Goal: Task Accomplishment & Management: Use online tool/utility

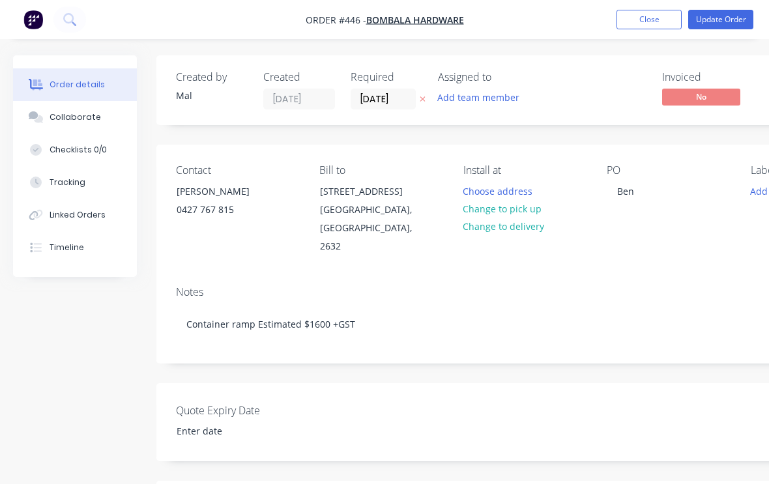
scroll to position [0, 37]
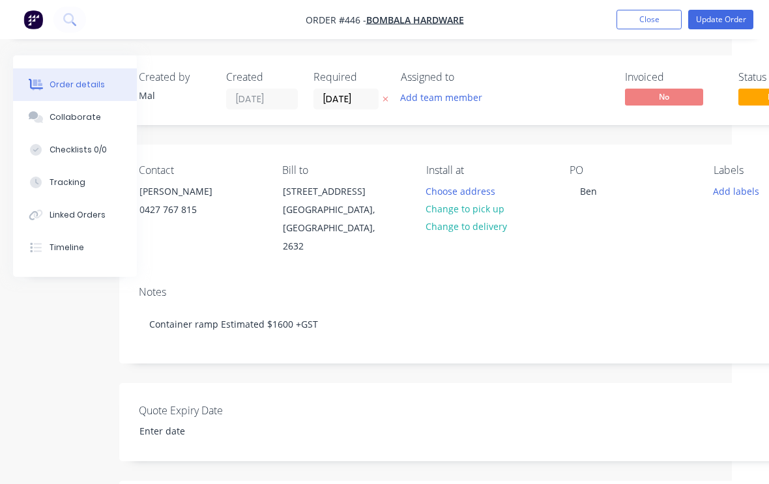
click at [661, 29] on button "Close" at bounding box center [648, 20] width 65 height 20
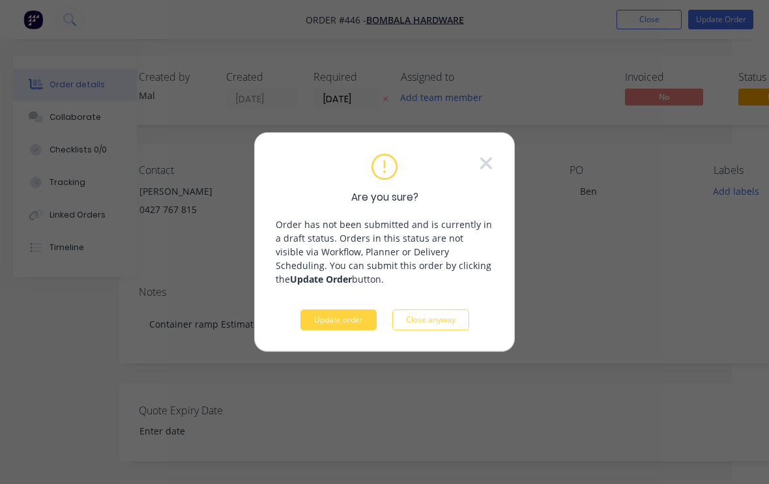
click at [339, 328] on button "Update order" at bounding box center [338, 319] width 76 height 21
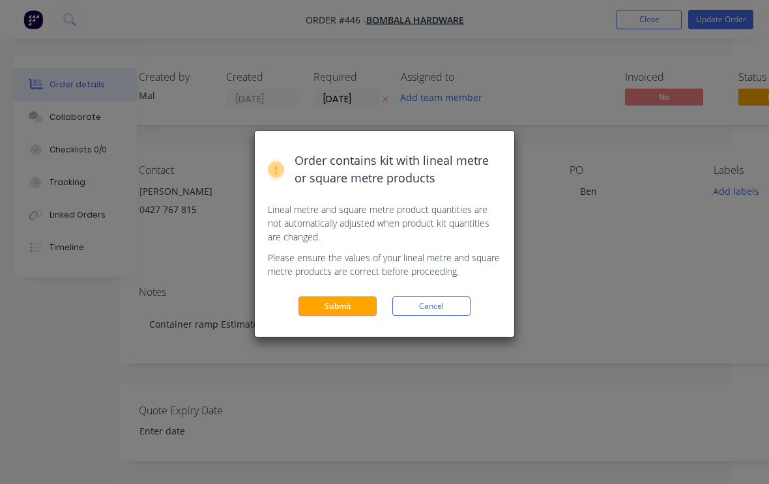
click at [343, 309] on button "Submit" at bounding box center [337, 306] width 78 height 20
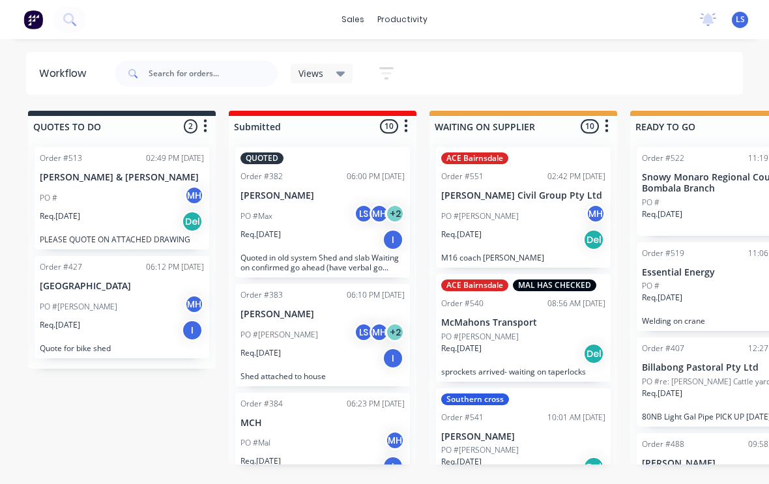
click at [68, 14] on icon at bounding box center [68, 18] width 10 height 10
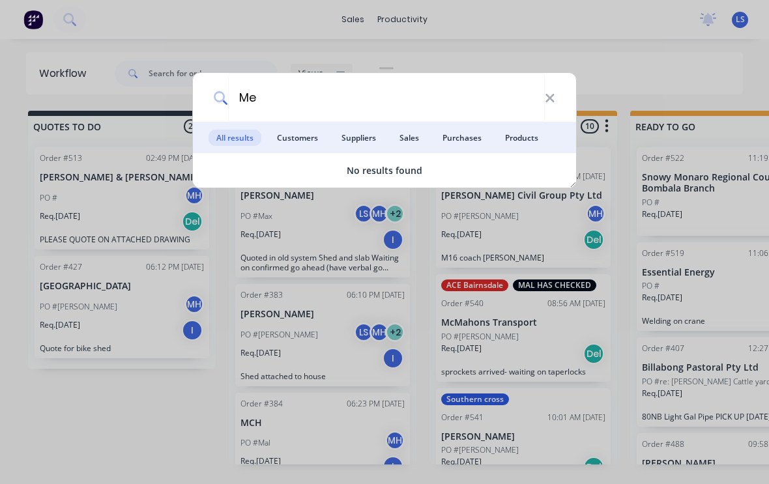
type input "M"
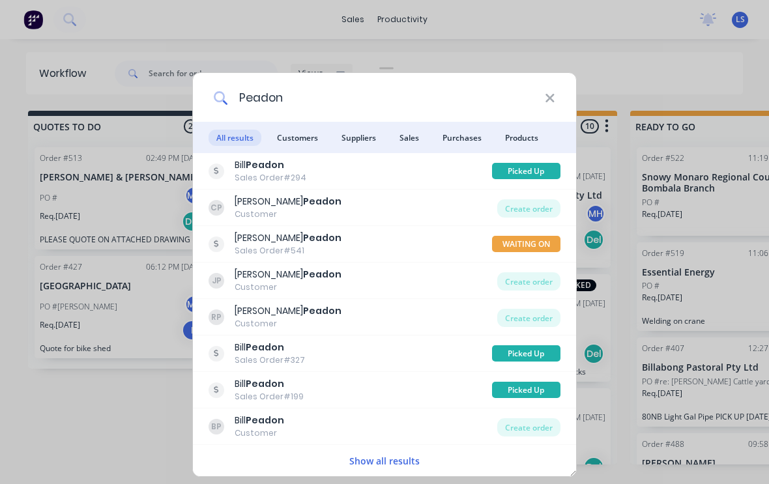
type input "Peadon"
click at [298, 136] on span "Customers" at bounding box center [297, 138] width 57 height 16
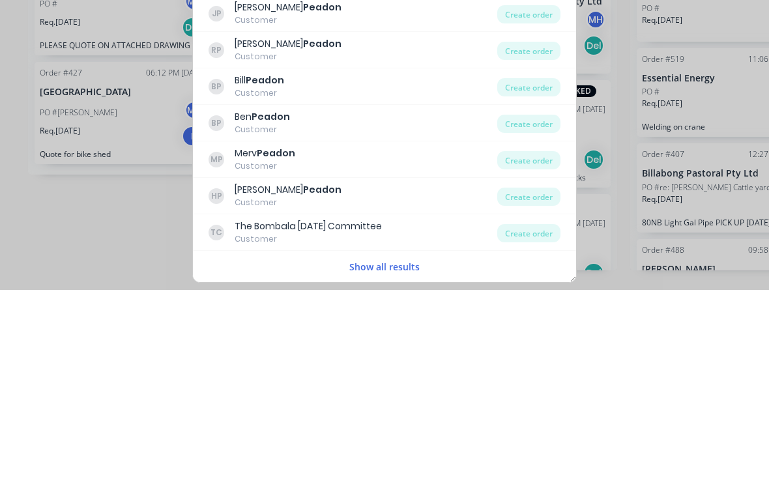
click at [358, 341] on div "MP [PERSON_NAME] Customer" at bounding box center [352, 353] width 289 height 25
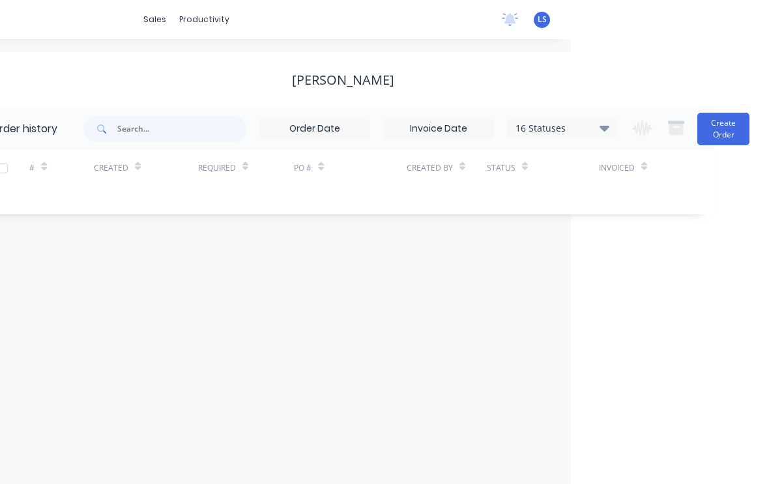
scroll to position [0, 197]
click at [730, 136] on button "Create Order" at bounding box center [724, 129] width 52 height 33
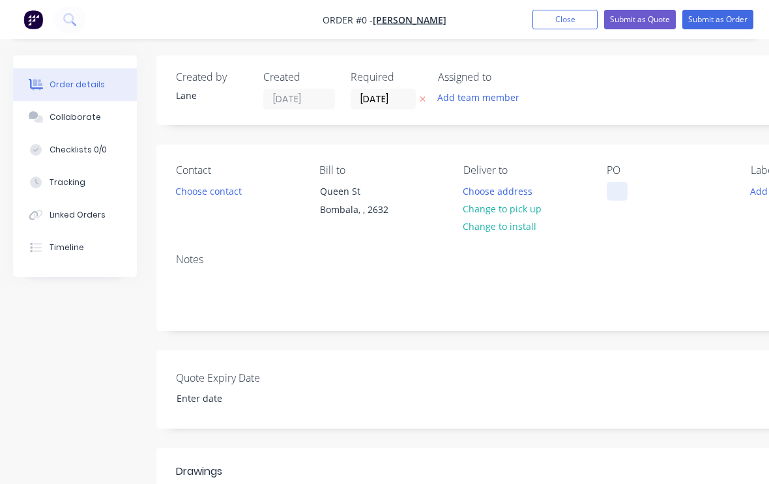
click at [620, 196] on div at bounding box center [617, 191] width 21 height 19
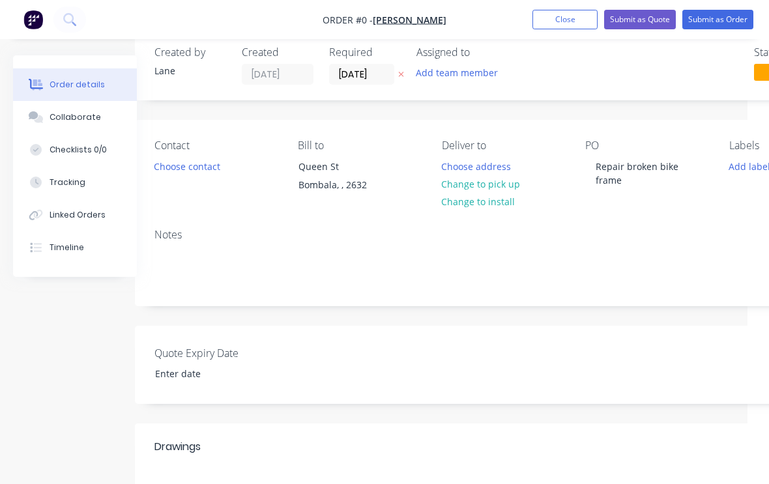
scroll to position [0, 21]
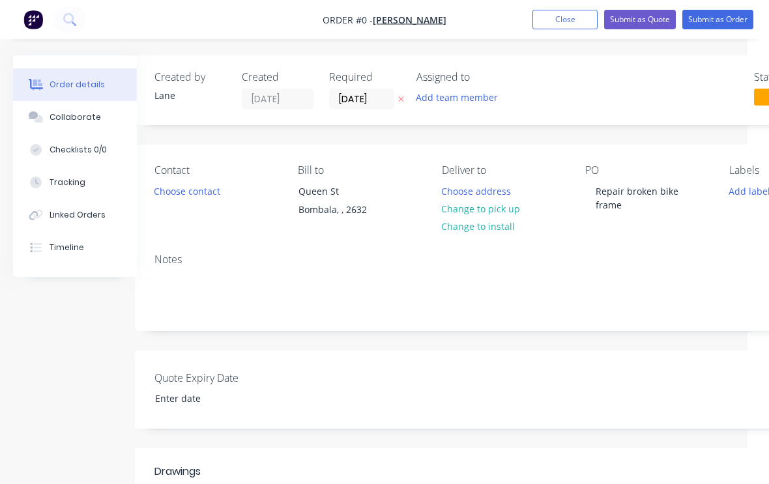
click at [184, 190] on div "Order details Collaborate Checklists 0/0 Tracking Linked Orders Timeline Order …" at bounding box center [432, 436] width 906 height 762
click at [194, 195] on button "Choose contact" at bounding box center [187, 191] width 80 height 18
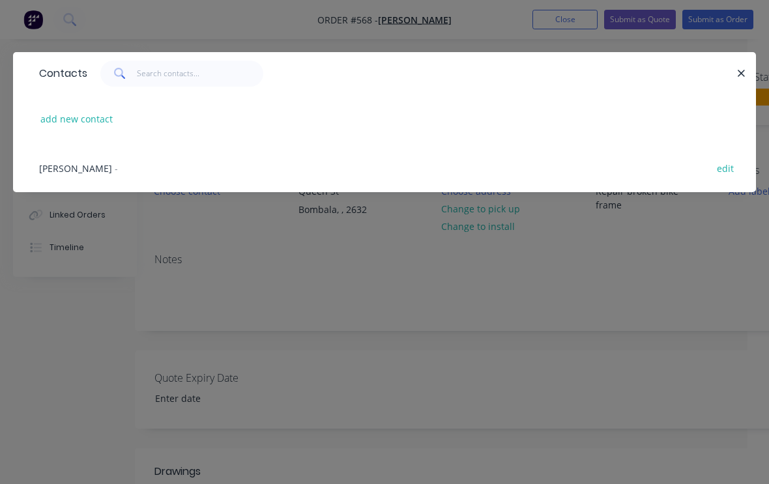
click at [85, 184] on div "[PERSON_NAME] - edit" at bounding box center [385, 167] width 704 height 49
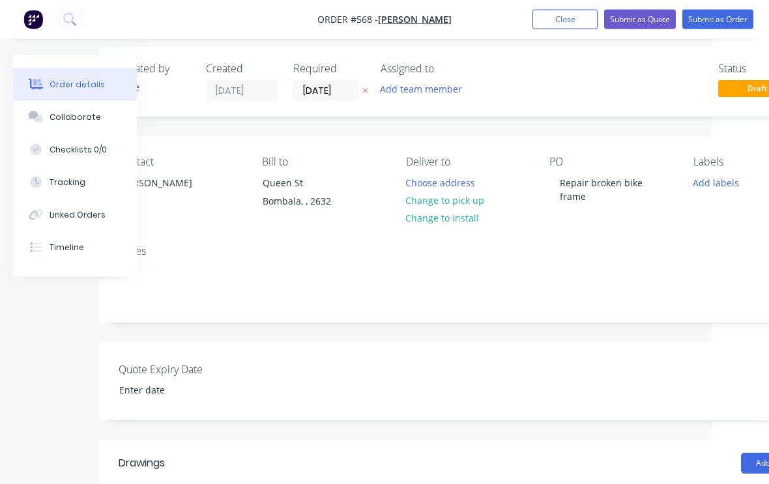
scroll to position [8, 38]
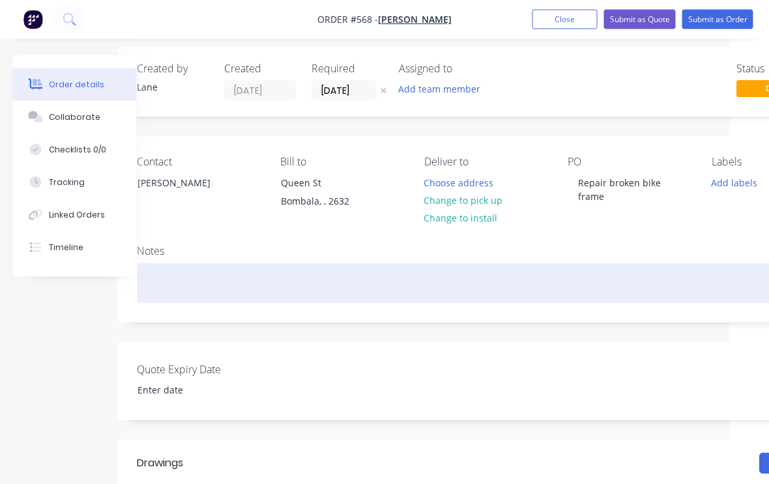
click at [594, 287] on div at bounding box center [485, 284] width 697 height 40
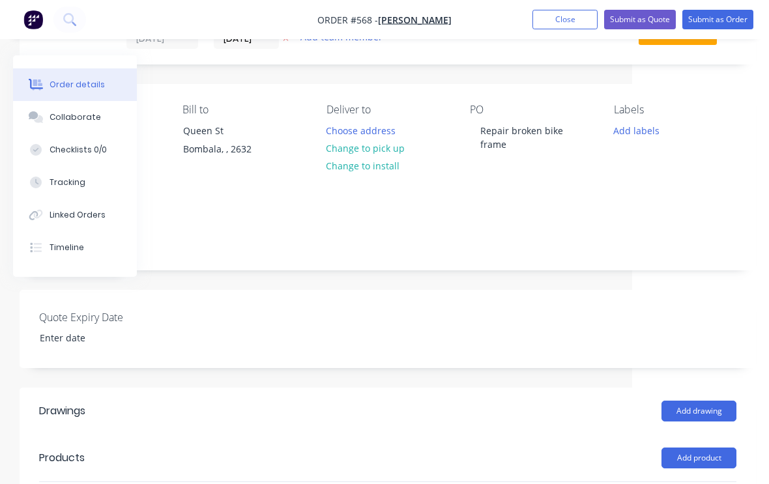
scroll to position [0, 137]
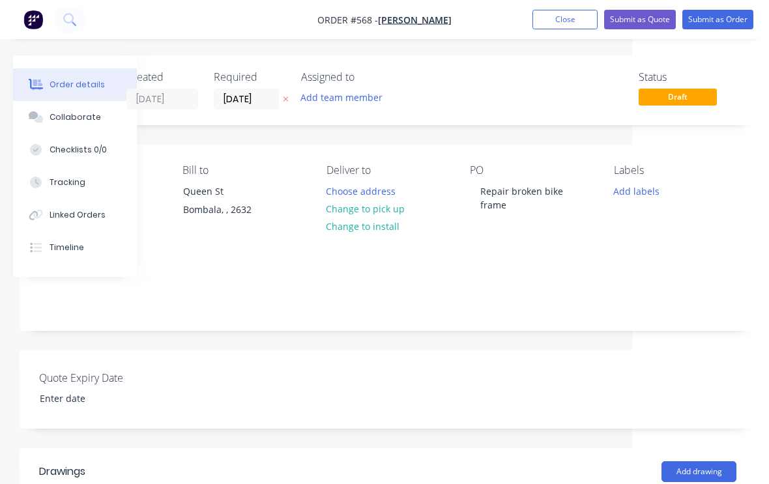
click at [377, 210] on button "Change to pick up" at bounding box center [365, 209] width 93 height 18
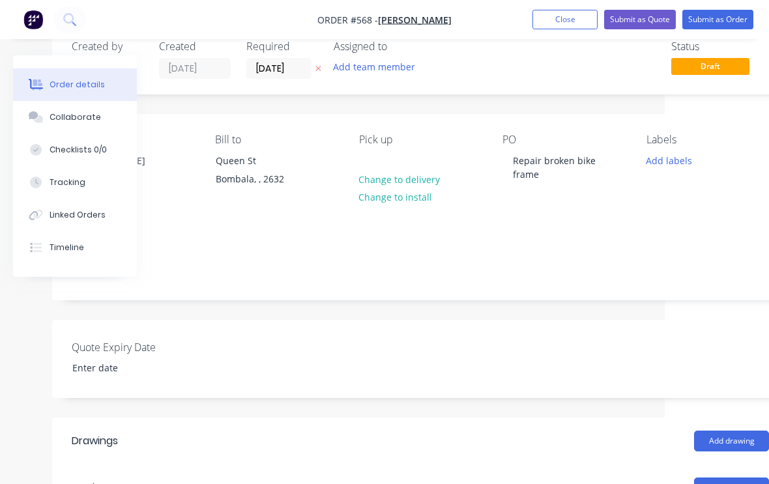
scroll to position [31, 104]
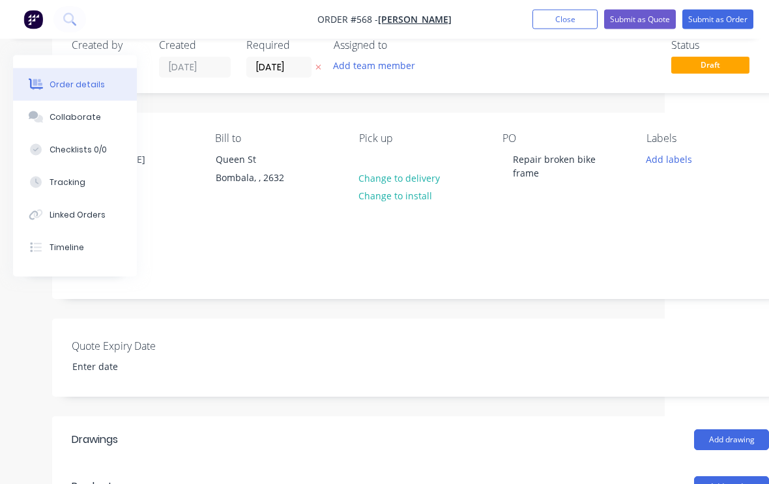
click at [568, 385] on div "Quote Expiry Date" at bounding box center [420, 358] width 736 height 78
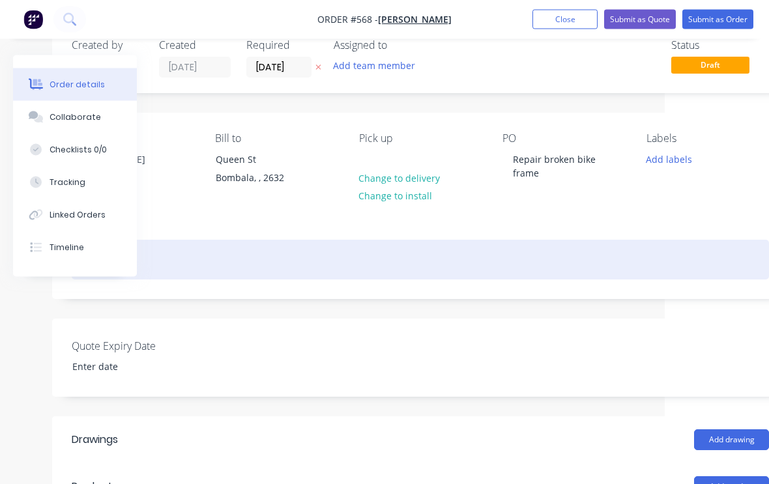
click at [586, 278] on div at bounding box center [420, 260] width 697 height 40
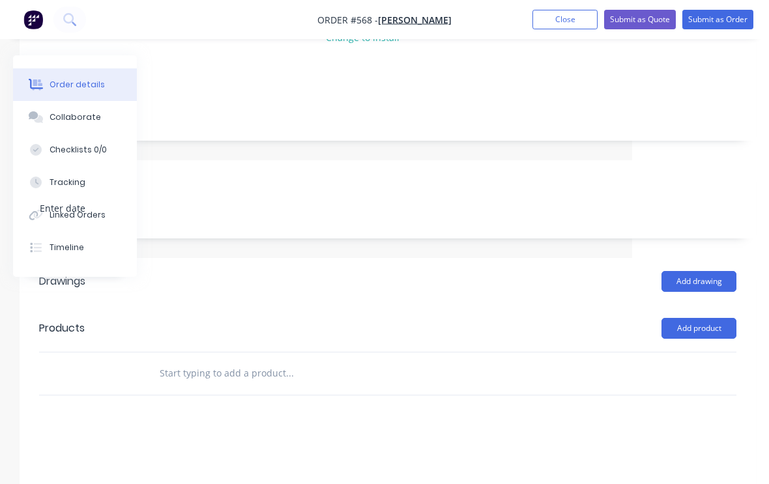
scroll to position [0, 137]
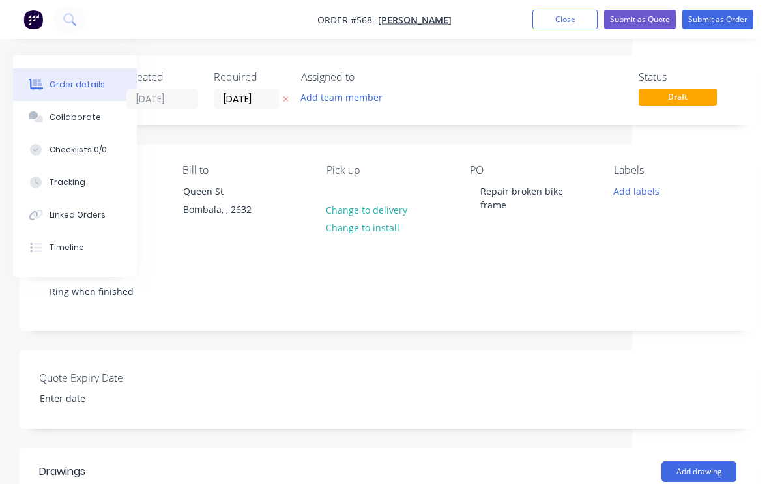
click at [721, 26] on button "Submit as Order" at bounding box center [717, 20] width 71 height 20
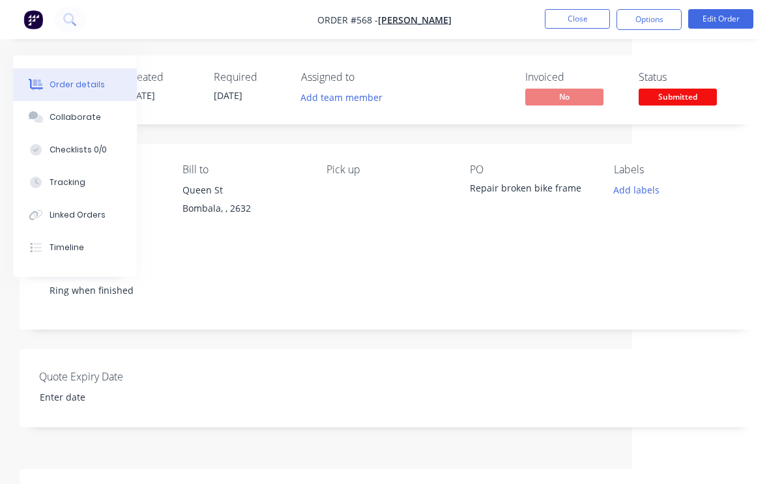
click at [686, 104] on span "Submitted" at bounding box center [677, 97] width 78 height 16
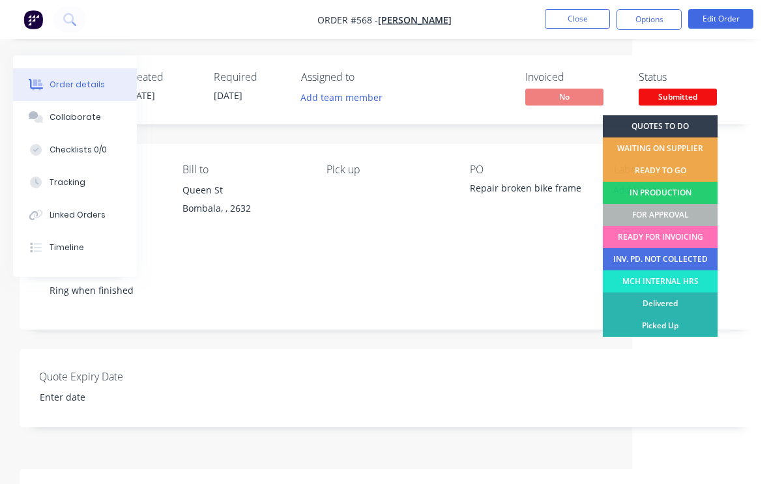
click at [691, 169] on div "READY TO GO" at bounding box center [660, 171] width 115 height 22
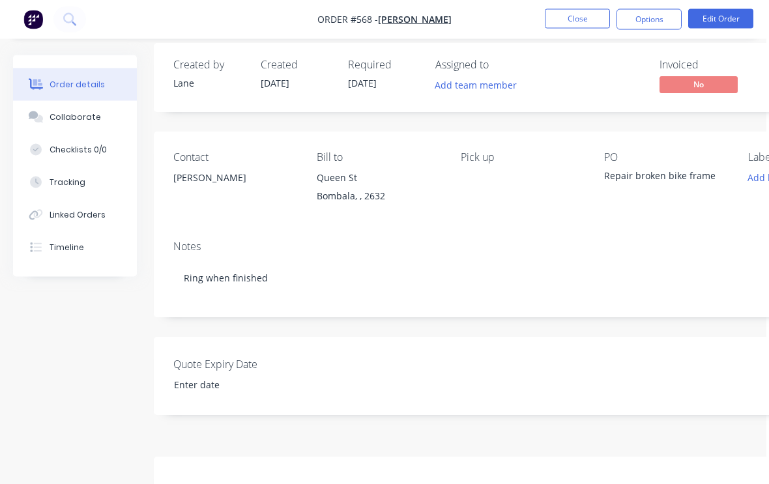
scroll to position [12, 3]
click at [584, 20] on button "Close" at bounding box center [577, 19] width 65 height 20
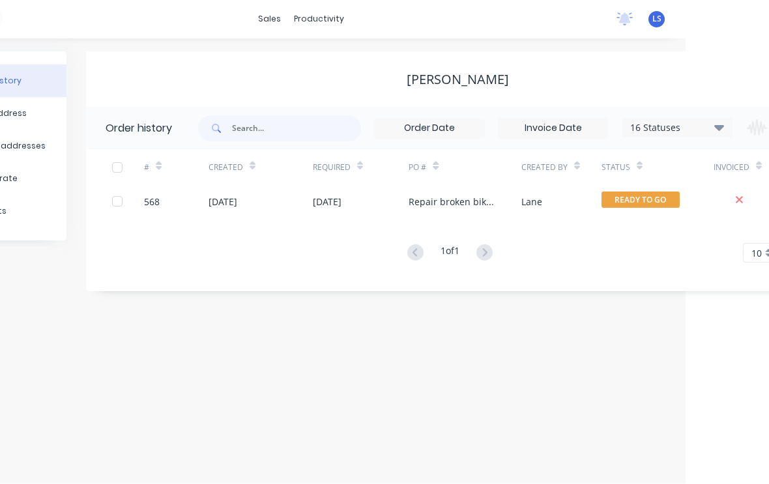
scroll to position [0, 83]
click at [472, 198] on div "Repair broken bike frame" at bounding box center [452, 202] width 86 height 14
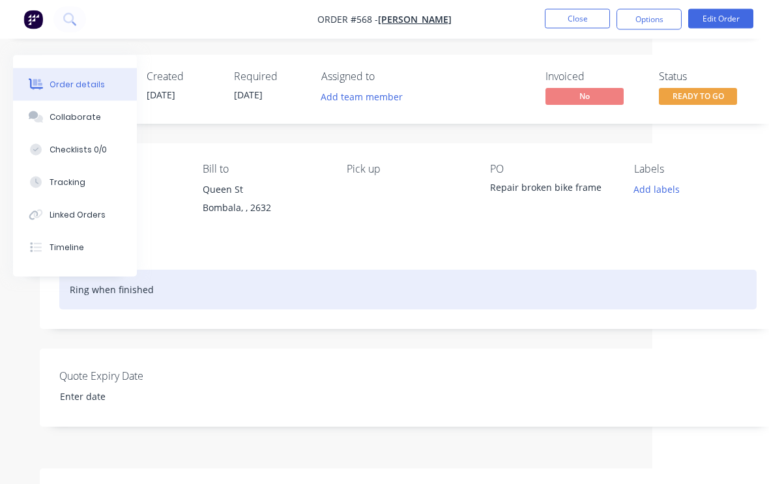
click at [181, 289] on div "Ring when finished" at bounding box center [407, 290] width 697 height 40
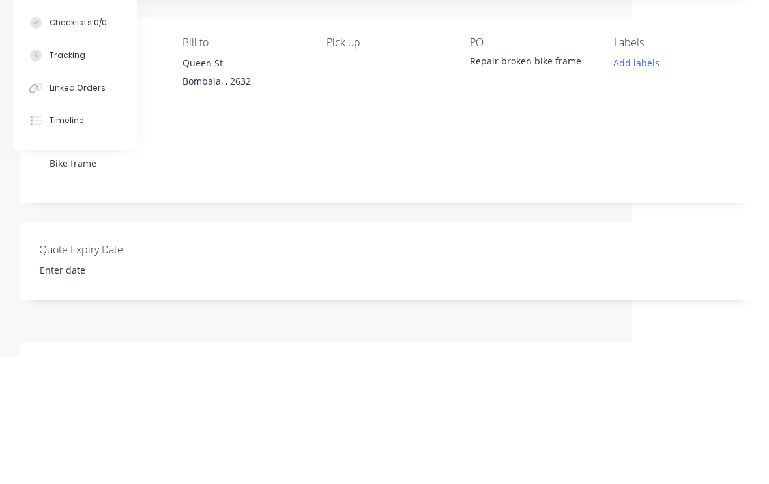
click at [532, 181] on div "Repair broken bike frame" at bounding box center [531, 190] width 122 height 18
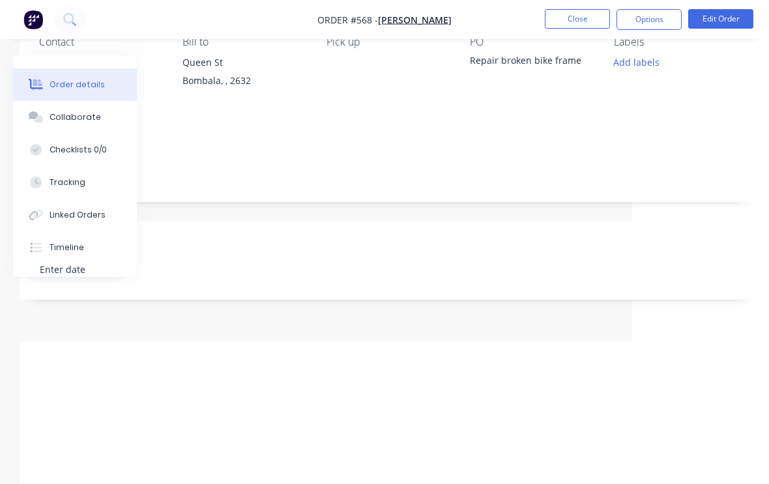
click at [547, 53] on div "PO Repair broken bike frame" at bounding box center [531, 65] width 122 height 59
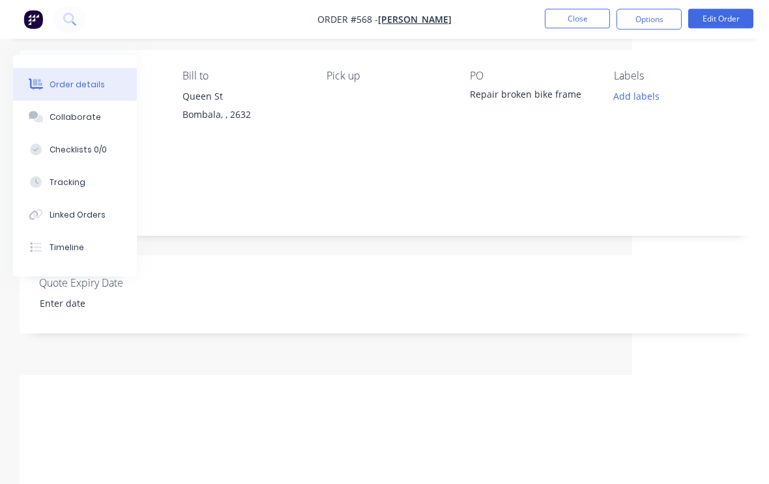
scroll to position [94, 137]
click at [542, 92] on div "Repair broken bike frame" at bounding box center [531, 96] width 122 height 18
click at [541, 85] on div "PO Repair broken bike frame" at bounding box center [531, 98] width 122 height 59
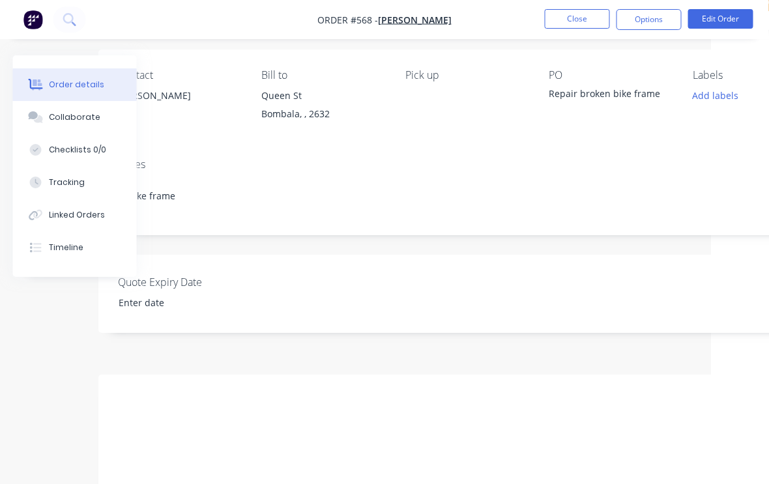
scroll to position [94, 0]
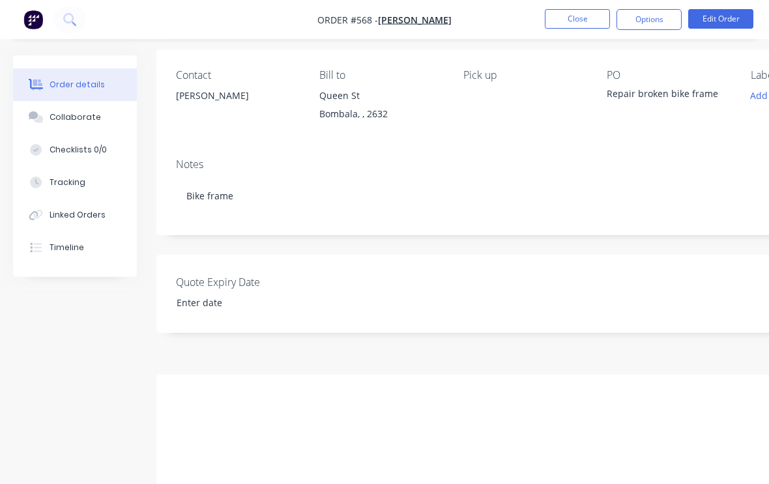
click at [725, 20] on button "Edit Order" at bounding box center [720, 19] width 65 height 20
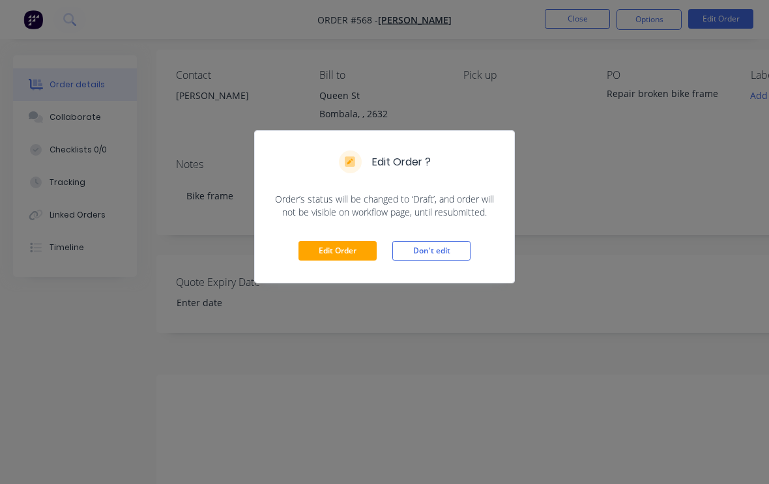
click at [329, 259] on button "Edit Order" at bounding box center [337, 251] width 78 height 20
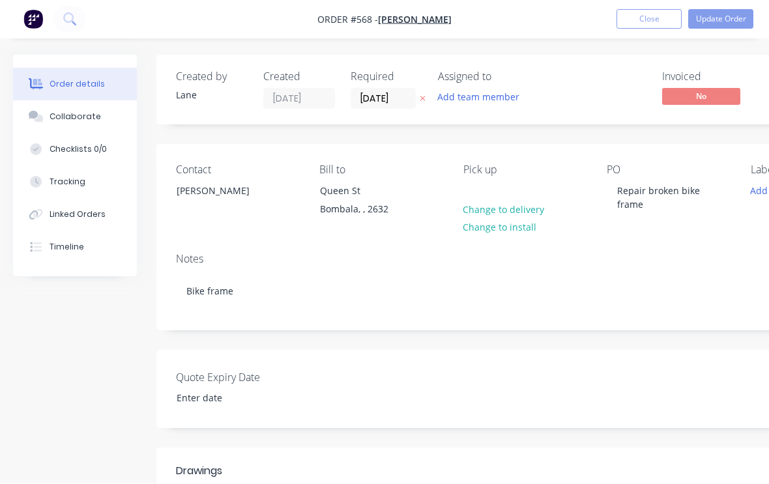
scroll to position [1, 0]
click at [651, 173] on div "PO" at bounding box center [668, 170] width 122 height 12
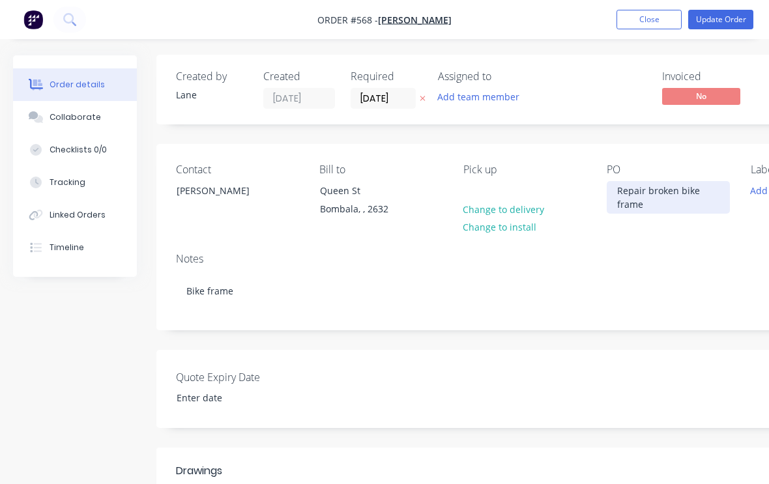
click at [661, 192] on div "Repair broken bike frame" at bounding box center [668, 197] width 122 height 33
click at [668, 193] on div "Repair broken bike frame" at bounding box center [668, 198] width 122 height 33
click at [666, 184] on div "Repair broken bike frame" at bounding box center [668, 198] width 122 height 33
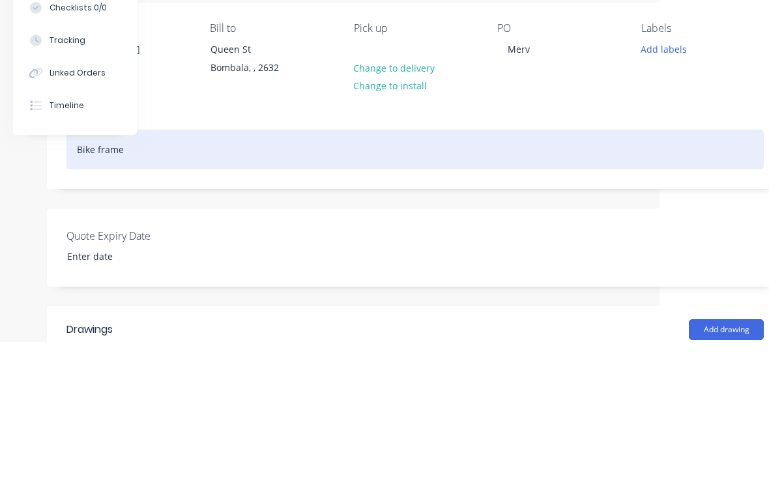
scroll to position [0, 99]
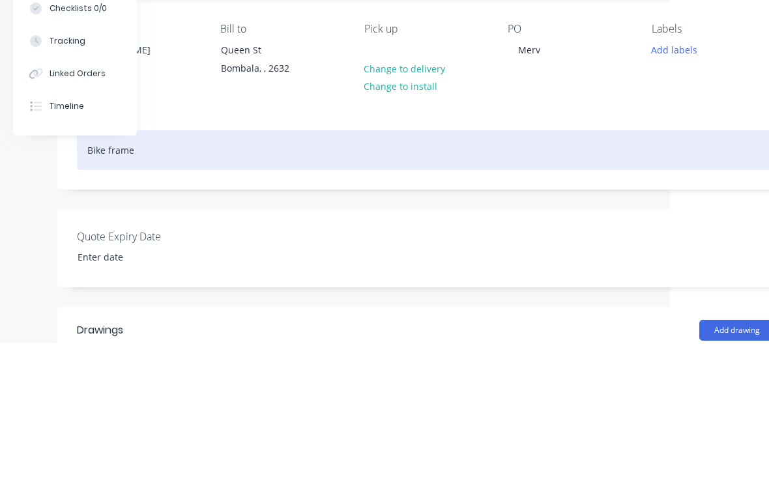
click at [153, 272] on div "Bike frame" at bounding box center [425, 292] width 697 height 40
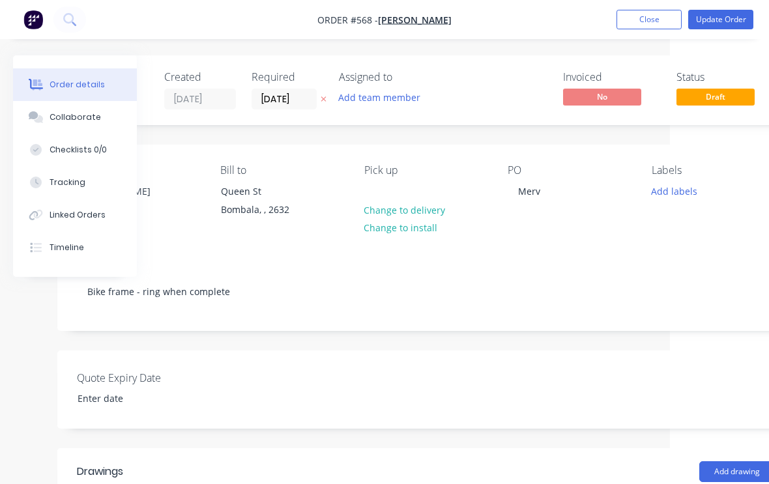
click at [720, 19] on button "Update Order" at bounding box center [720, 20] width 65 height 20
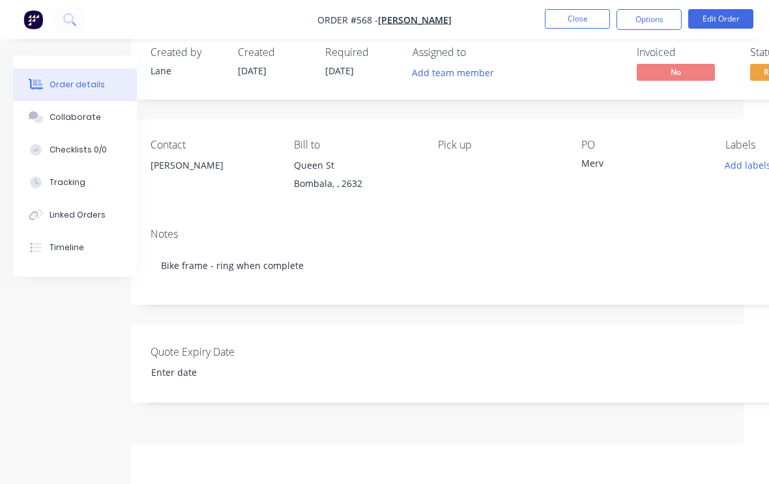
scroll to position [24, 25]
click at [584, 26] on button "Close" at bounding box center [577, 19] width 65 height 20
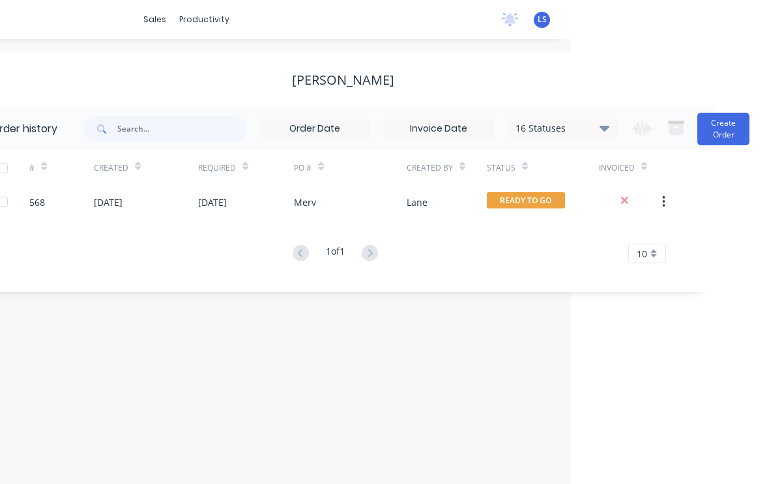
scroll to position [0, 198]
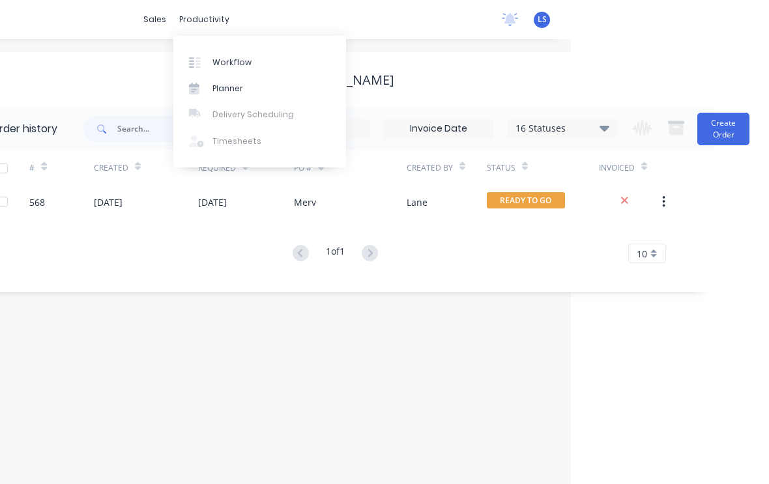
click at [231, 71] on link "Workflow" at bounding box center [259, 62] width 173 height 26
